Goal: Transaction & Acquisition: Purchase product/service

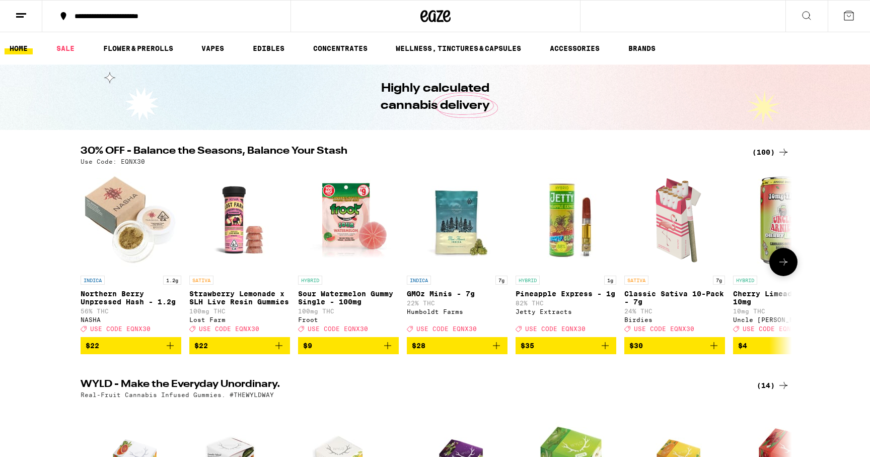
click at [478, 229] on img "Open page for GMOz Minis - 7g from Humboldt Farms" at bounding box center [457, 220] width 101 height 101
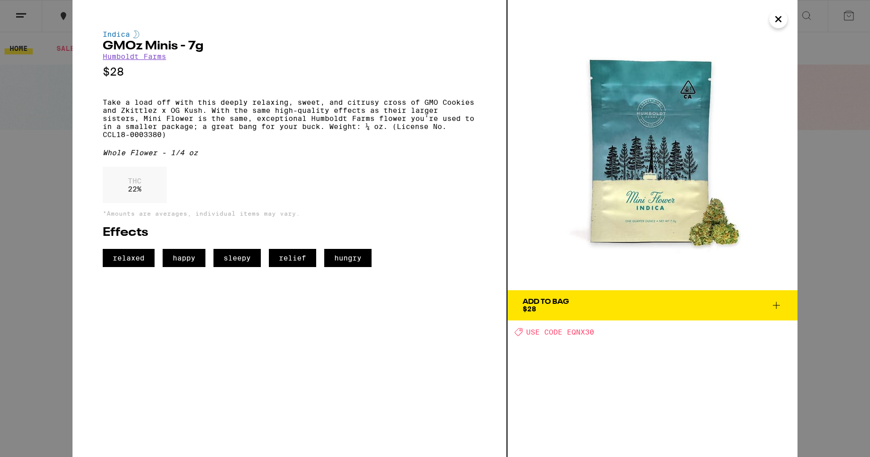
click at [828, 129] on div "Indica GMOz Minis - 7g Humboldt Farms $28 Take a load off with this deeply rela…" at bounding box center [435, 228] width 870 height 457
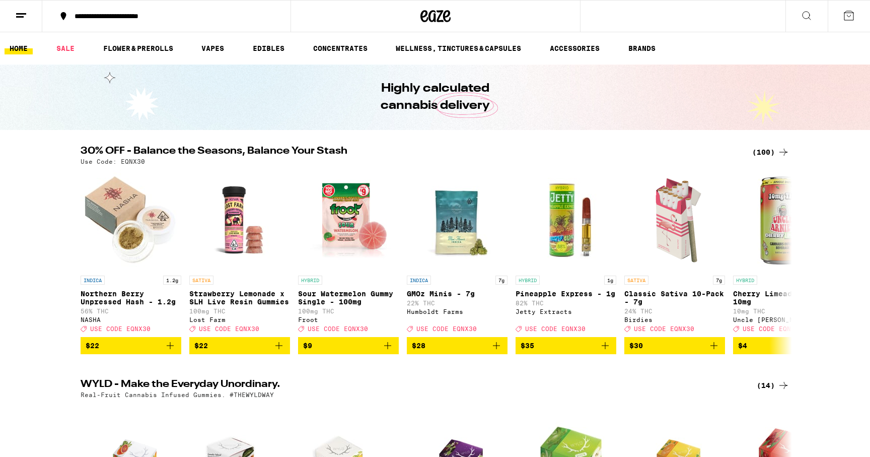
click at [782, 149] on icon at bounding box center [783, 152] width 12 height 12
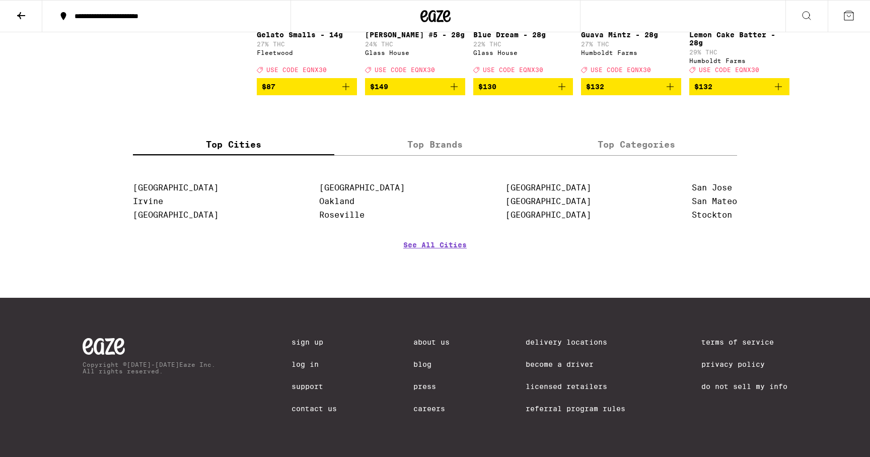
scroll to position [4012, 0]
